Goal: Task Accomplishment & Management: Manage account settings

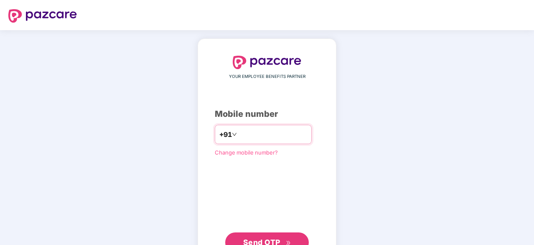
type input "**********"
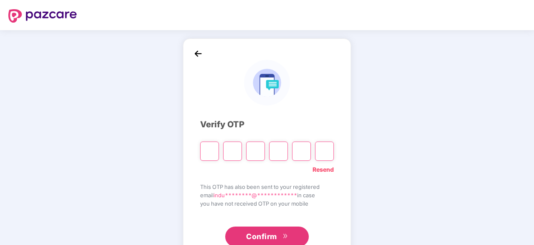
type input "*"
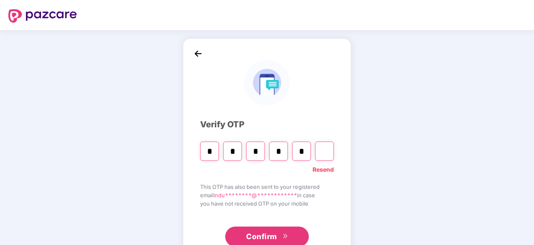
type input "*"
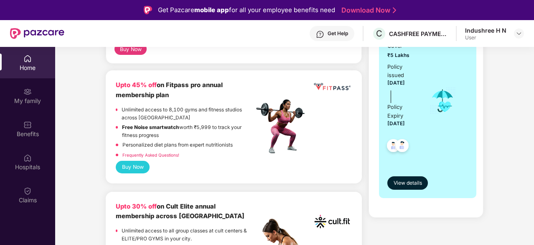
scroll to position [251, 0]
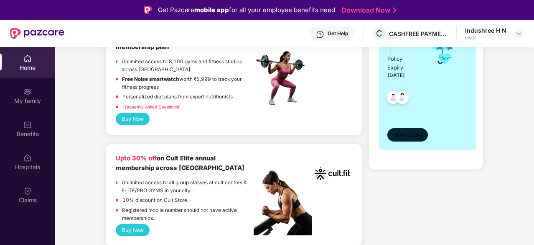
click at [398, 135] on span "View details" at bounding box center [408, 135] width 28 height 8
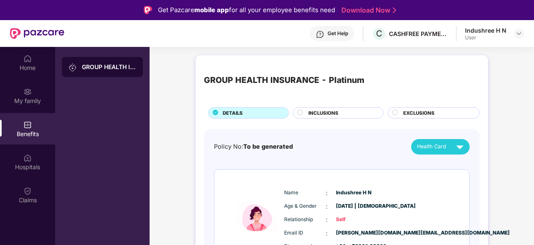
scroll to position [84, 0]
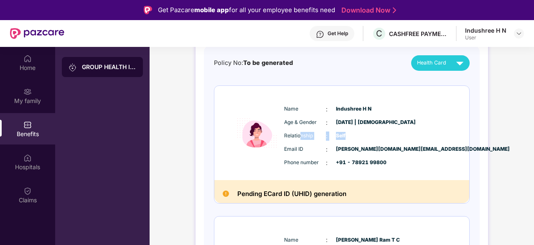
drag, startPoint x: 299, startPoint y: 135, endPoint x: 381, endPoint y: 135, distance: 82.4
click at [381, 135] on div "Relationship : Self" at bounding box center [367, 135] width 166 height 9
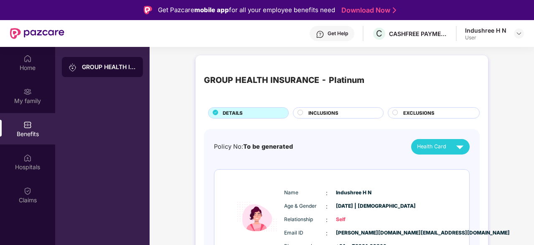
scroll to position [0, 0]
click at [302, 113] on circle at bounding box center [300, 112] width 5 height 5
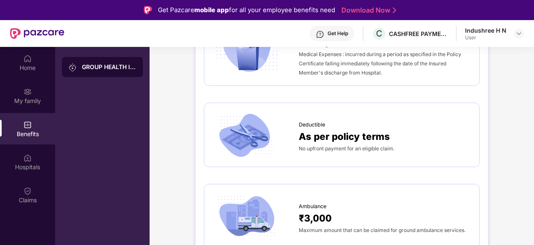
scroll to position [501, 0]
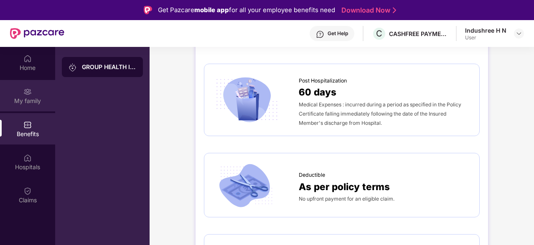
click at [35, 95] on div "My family" at bounding box center [27, 95] width 55 height 31
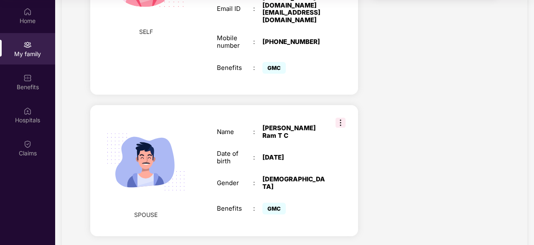
scroll to position [84, 0]
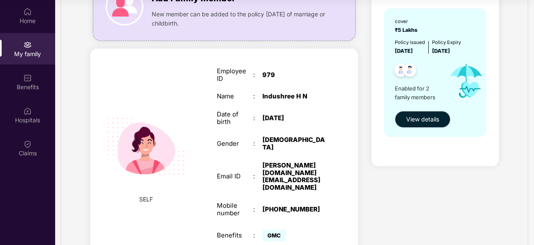
click at [416, 111] on button "View details" at bounding box center [423, 119] width 56 height 17
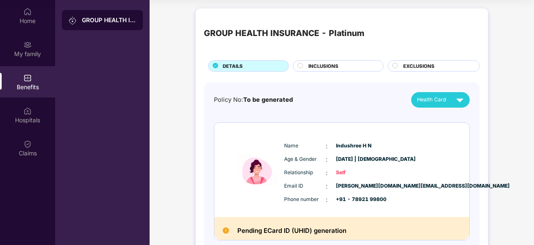
click at [435, 105] on div "Health Card" at bounding box center [442, 99] width 50 height 15
click at [453, 103] on img at bounding box center [460, 99] width 15 height 15
click at [487, 118] on img at bounding box center [490, 118] width 6 height 6
click at [487, 138] on img at bounding box center [490, 135] width 6 height 6
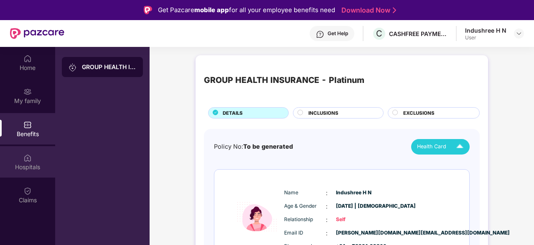
click at [28, 151] on div "Hospitals" at bounding box center [27, 161] width 55 height 31
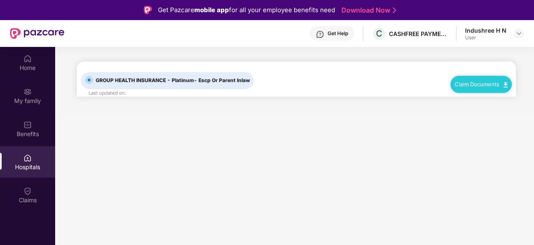
click at [210, 78] on span "- Escp Or Parent Inlaw" at bounding box center [222, 80] width 56 height 6
click at [503, 84] on link "Claim Documents" at bounding box center [481, 84] width 53 height 7
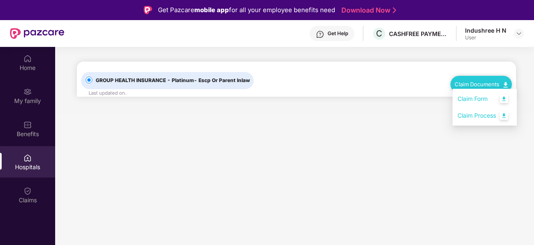
click at [472, 95] on link "Claim Form" at bounding box center [485, 99] width 54 height 18
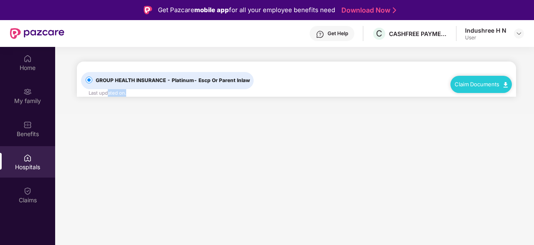
click at [136, 91] on div "GROUP HEALTH INSURANCE - Platinum - Escp Or Parent Inlaw Last updated on ." at bounding box center [178, 78] width 194 height 35
click at [107, 75] on label "GROUP HEALTH INSURANCE - Platinum - Escp Or Parent Inlaw" at bounding box center [167, 80] width 173 height 17
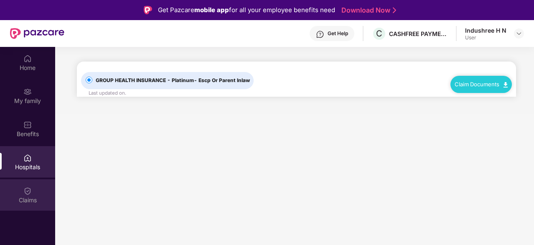
click at [16, 189] on div "Claims" at bounding box center [27, 194] width 55 height 31
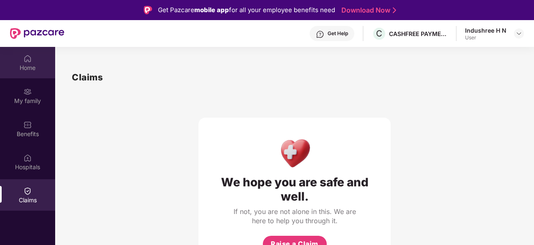
click at [29, 60] on img at bounding box center [27, 58] width 8 height 8
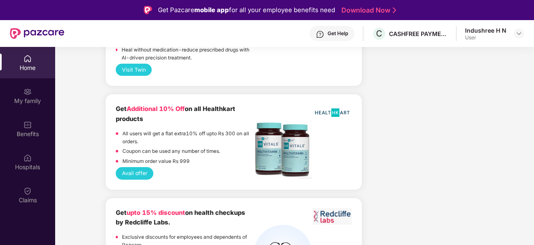
scroll to position [47, 0]
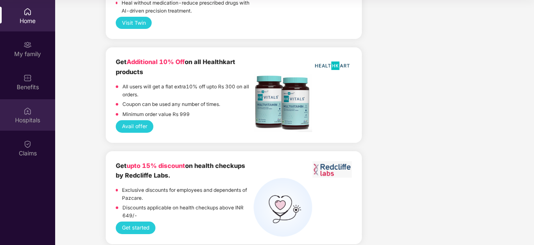
click at [21, 119] on div "Hospitals" at bounding box center [27, 120] width 55 height 8
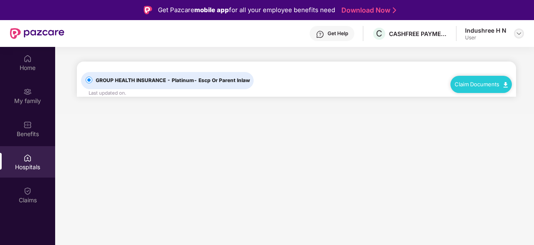
click at [523, 34] on div at bounding box center [519, 33] width 10 height 10
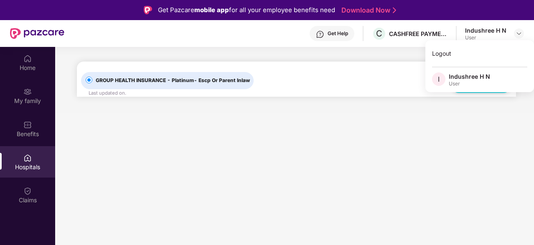
click at [474, 78] on div "Indushree H N" at bounding box center [469, 76] width 41 height 8
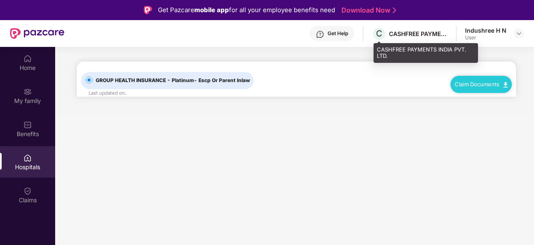
click at [427, 29] on div "C CASHFREE PAYMENTS INDIA PVT. LTD." at bounding box center [410, 33] width 76 height 15
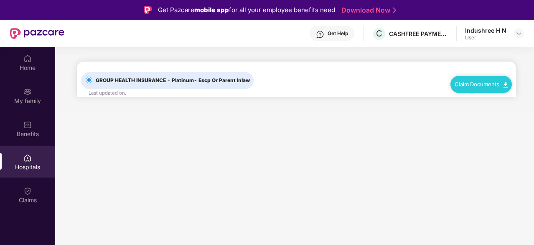
click at [324, 27] on div "Get Help" at bounding box center [332, 33] width 45 height 15
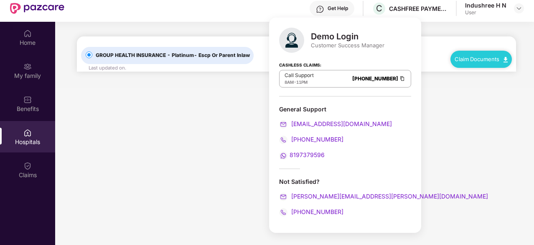
scroll to position [47, 0]
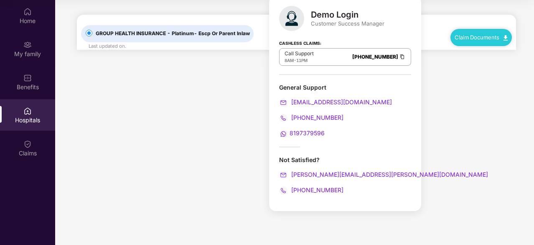
click at [429, 138] on main "GROUP HEALTH INSURANCE - Platinum - Escp Or Parent Inlaw Last updated on . Clai…" at bounding box center [294, 122] width 479 height 245
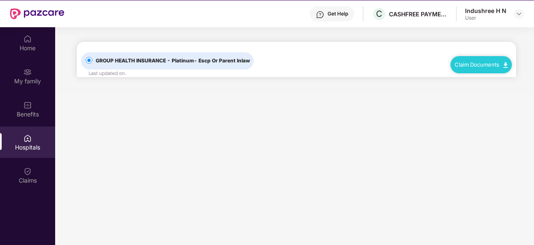
scroll to position [0, 0]
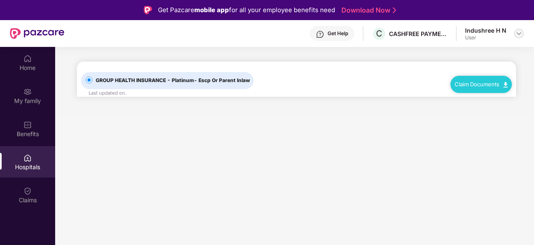
click at [522, 33] on img at bounding box center [519, 33] width 7 height 7
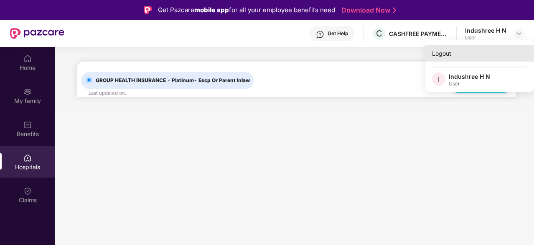
click at [458, 51] on div "Logout" at bounding box center [480, 53] width 109 height 16
